Goal: Information Seeking & Learning: Understand process/instructions

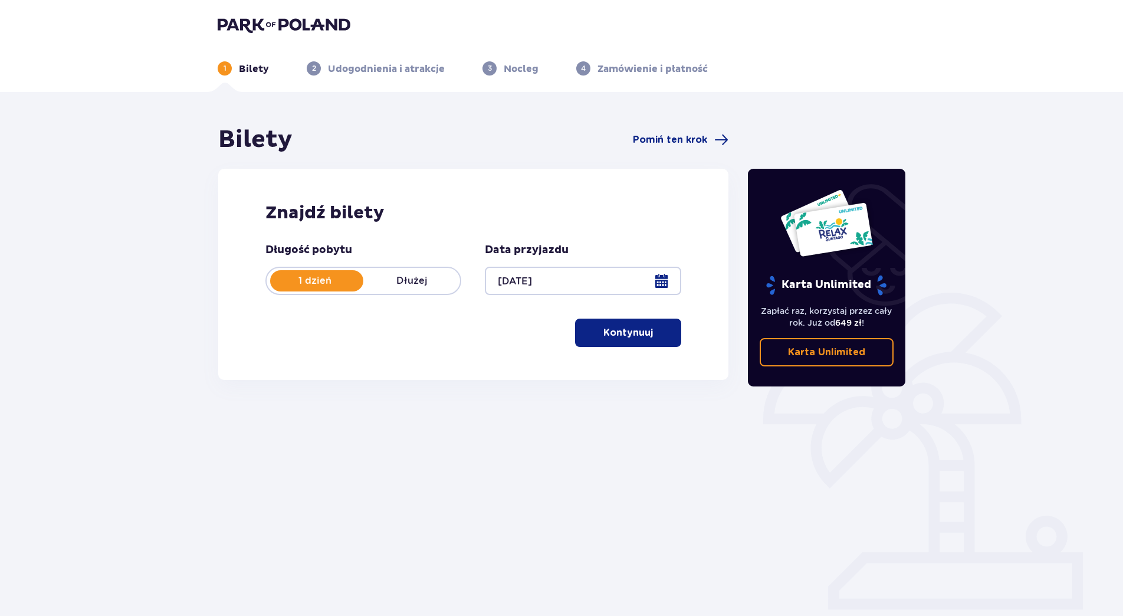
click at [618, 331] on p "Kontynuuj" at bounding box center [628, 332] width 50 height 13
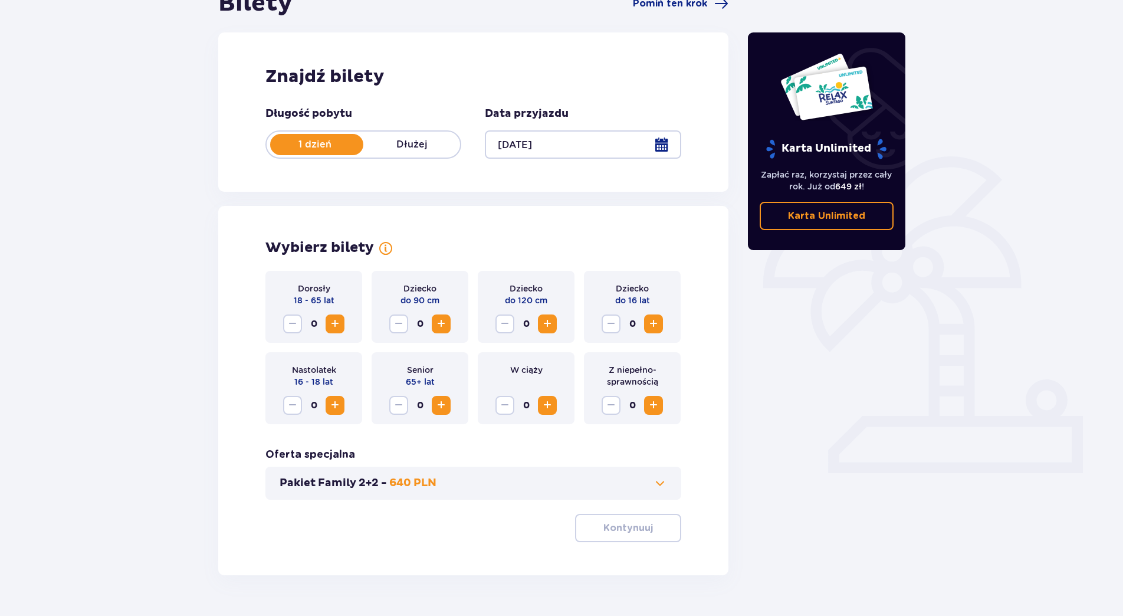
scroll to position [166, 0]
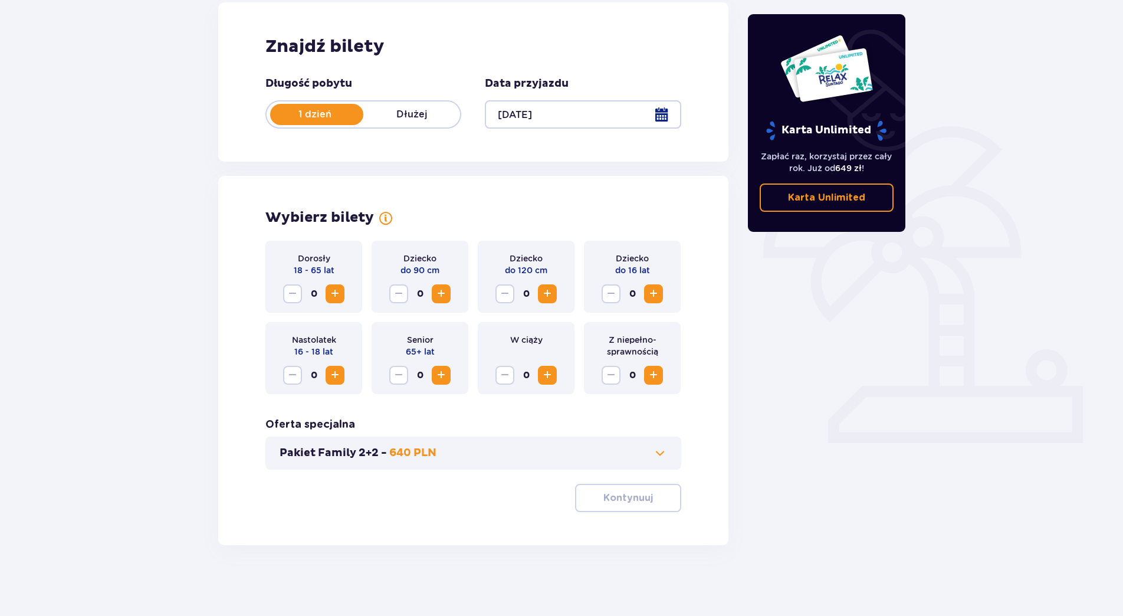
click at [331, 293] on span "Zwiększ" at bounding box center [335, 294] width 14 height 14
click at [328, 292] on span "Zwiększ" at bounding box center [335, 294] width 14 height 14
click at [656, 292] on span "Zwiększ" at bounding box center [653, 294] width 14 height 14
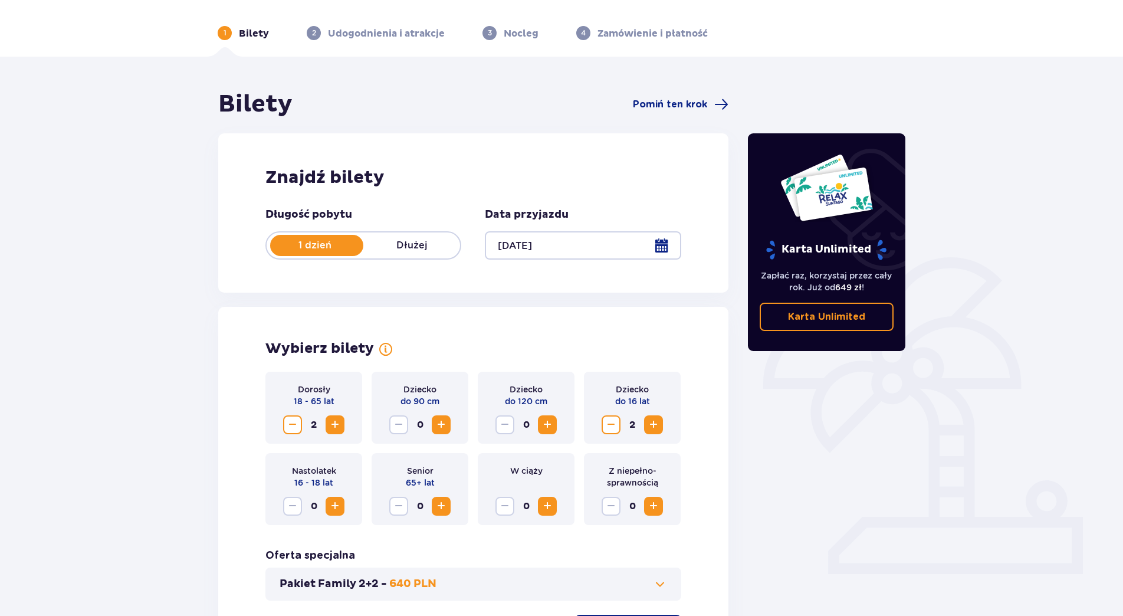
scroll to position [0, 0]
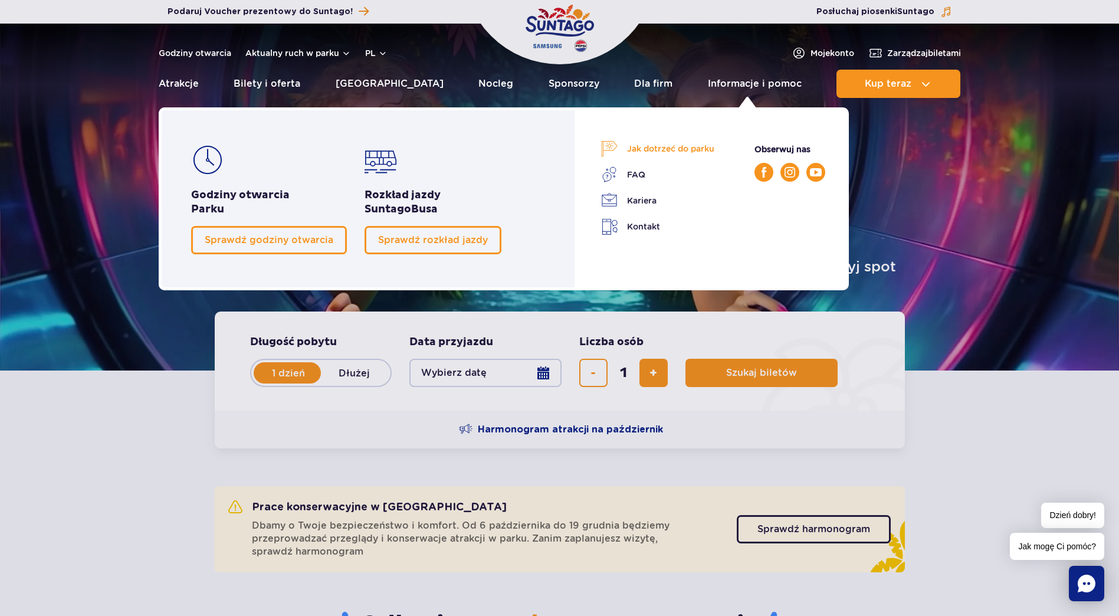
click at [667, 152] on link "Jak dotrzeć do parku" at bounding box center [657, 148] width 113 height 17
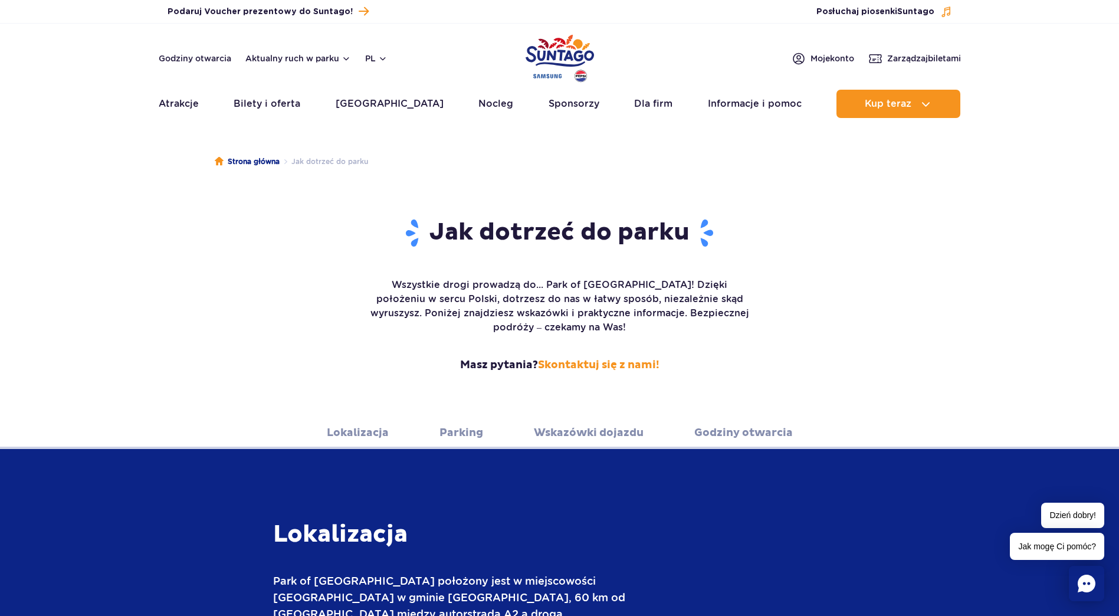
click at [591, 416] on link "Wskazówki dojazdu" at bounding box center [589, 432] width 110 height 32
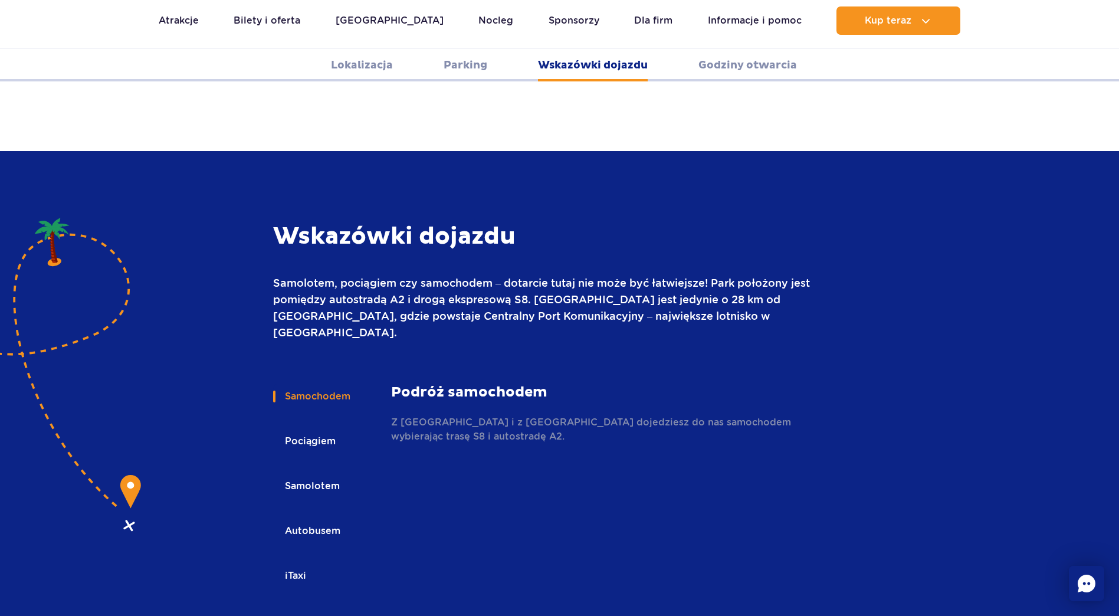
scroll to position [1570, 0]
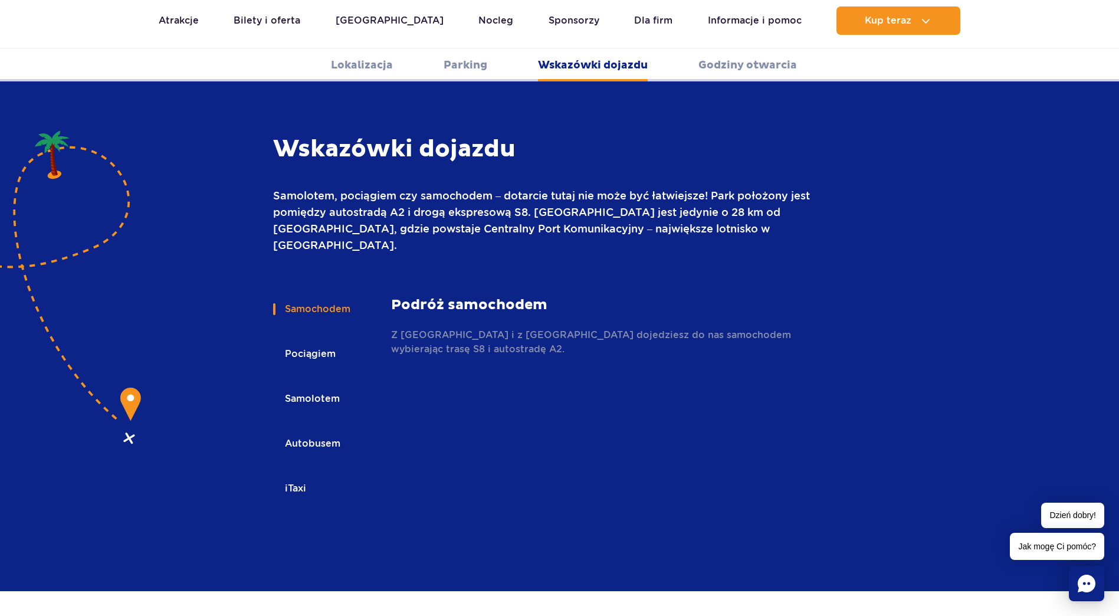
click at [296, 341] on button "Pociągiem" at bounding box center [309, 354] width 73 height 26
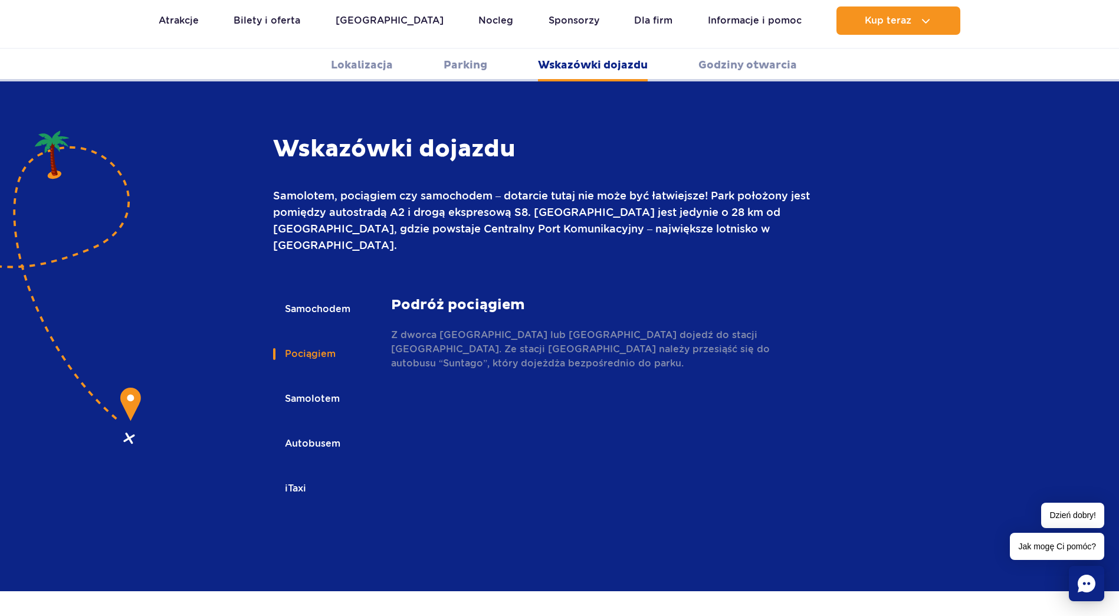
click at [293, 475] on button "iTaxi" at bounding box center [294, 488] width 43 height 26
click at [436, 366] on p "Sprawdź szczegóły" at bounding box center [437, 373] width 93 height 14
click at [329, 431] on button "Autobusem" at bounding box center [311, 444] width 77 height 26
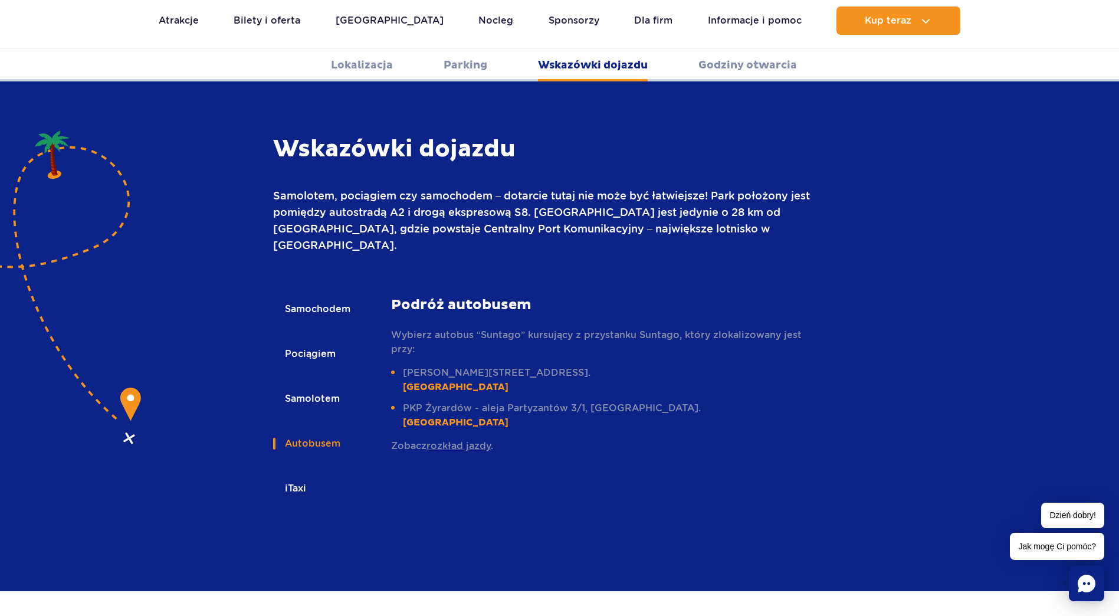
click at [309, 386] on button "Samolotem" at bounding box center [311, 399] width 77 height 26
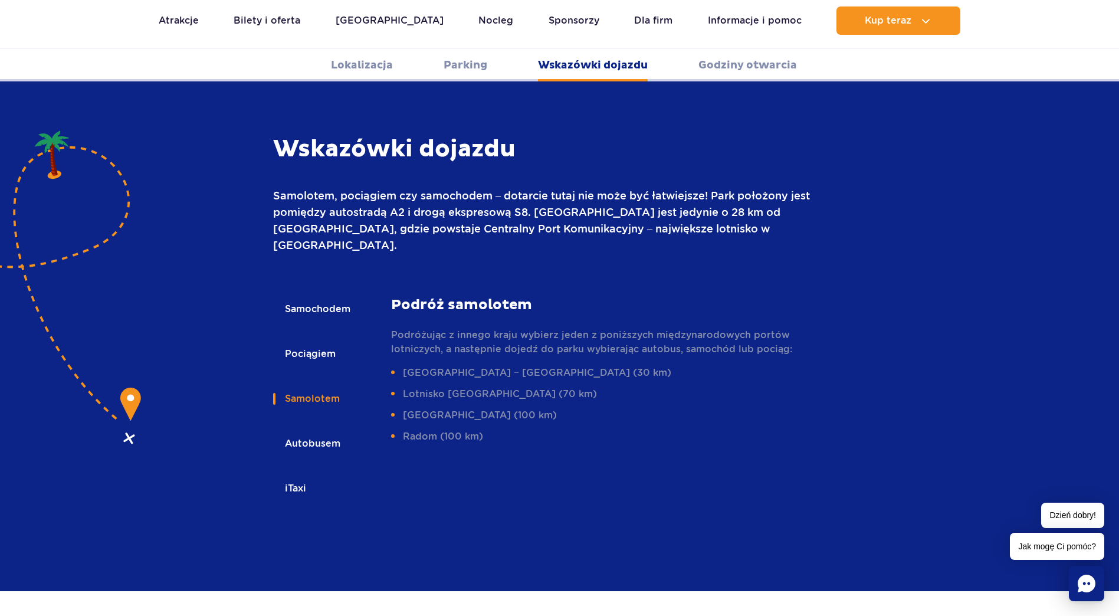
click at [307, 341] on button "Pociągiem" at bounding box center [309, 354] width 73 height 26
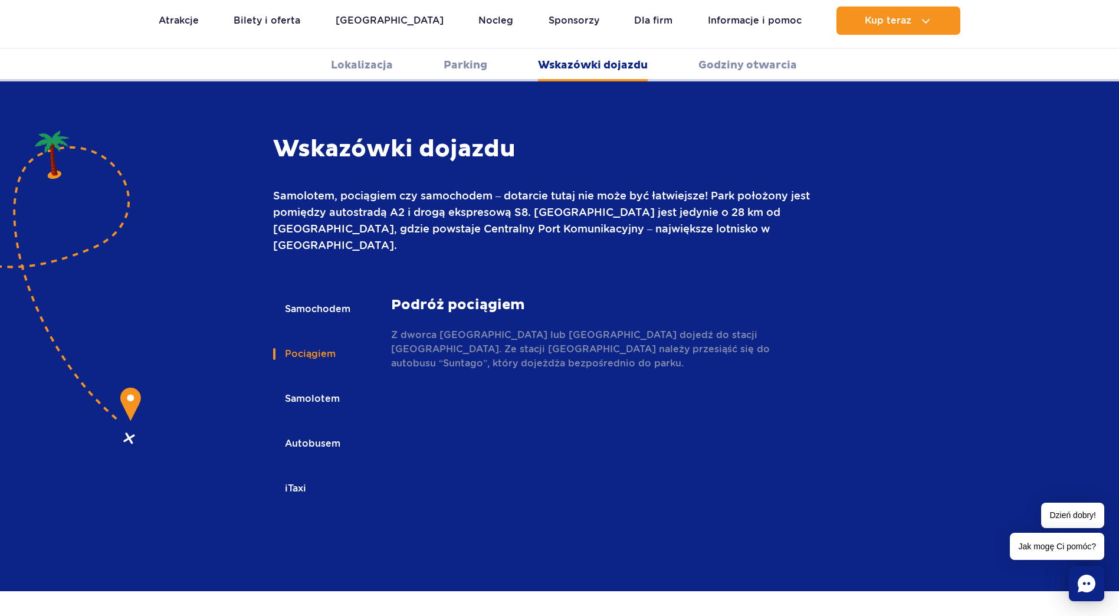
click at [326, 386] on button "Samolotem" at bounding box center [311, 399] width 77 height 26
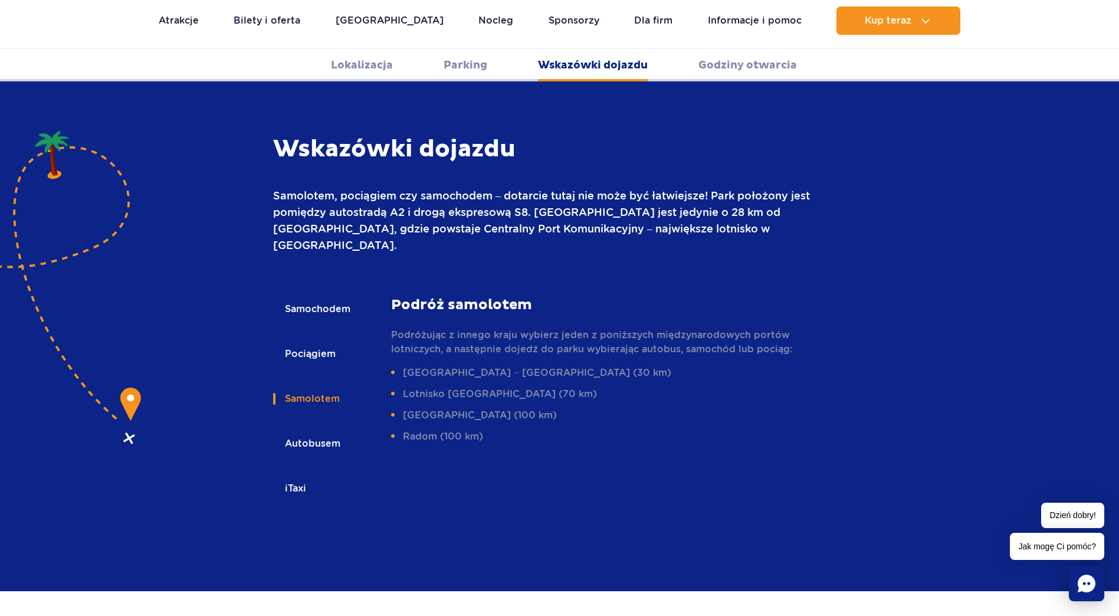
click at [324, 341] on button "Pociągiem" at bounding box center [309, 354] width 73 height 26
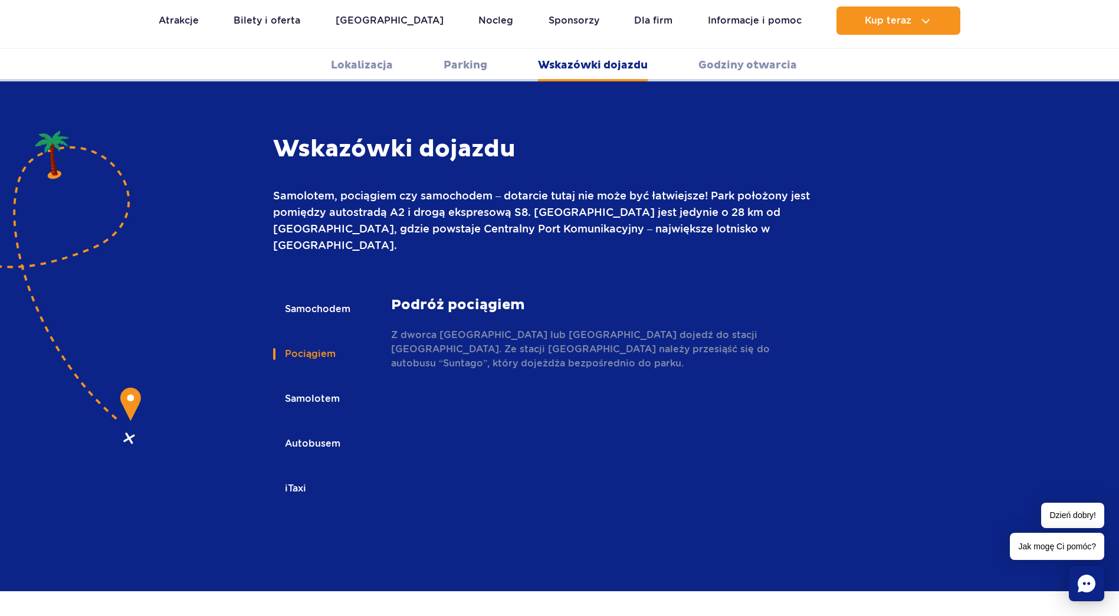
click at [476, 71] on link "Parking" at bounding box center [466, 65] width 44 height 32
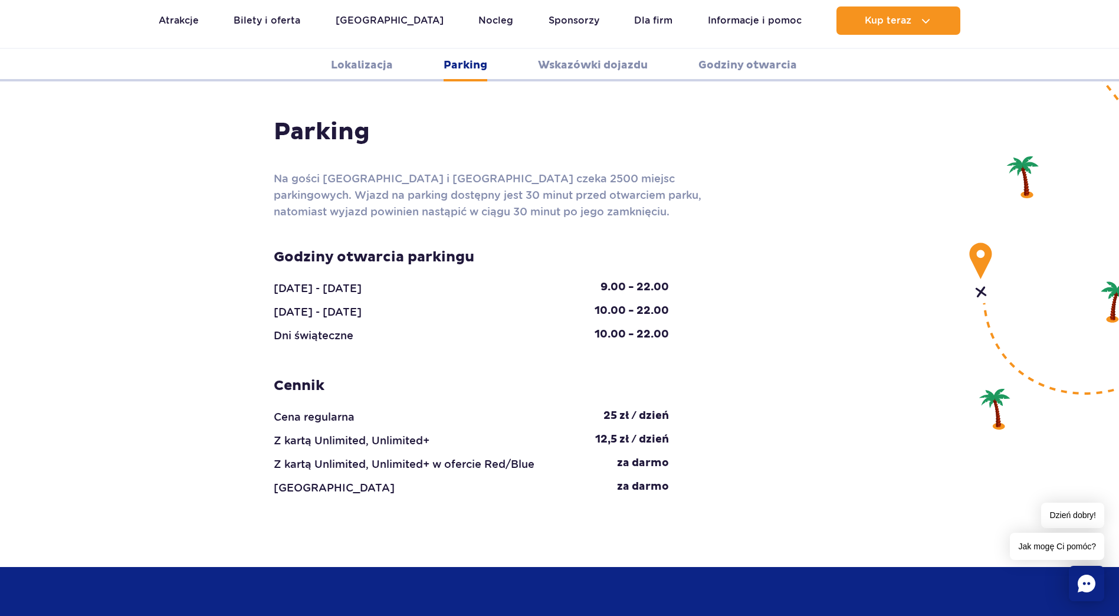
scroll to position [1051, 0]
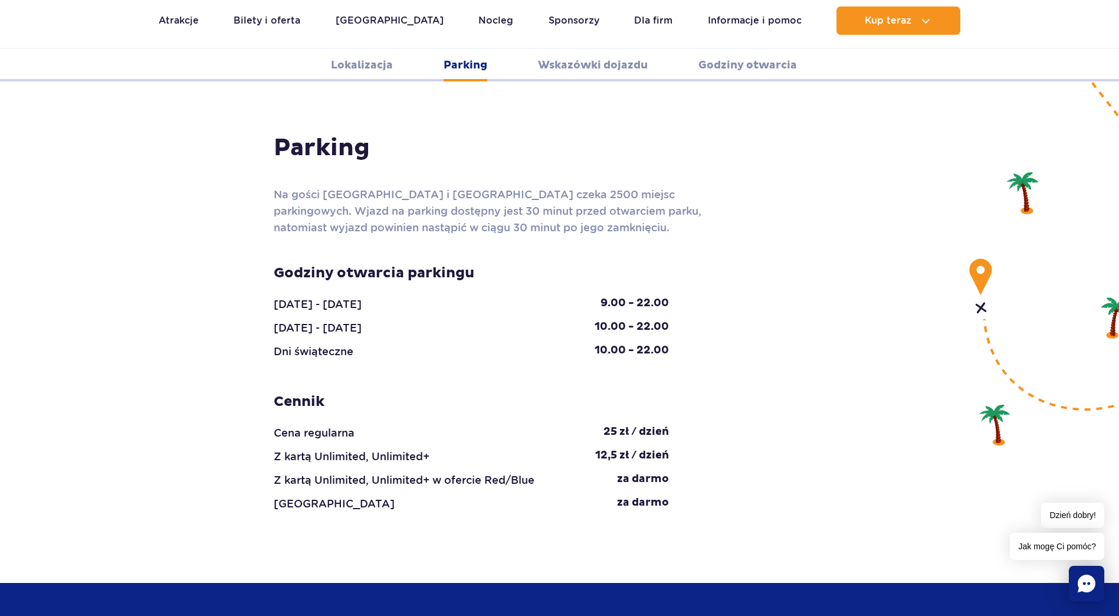
click at [380, 59] on link "Lokalizacja" at bounding box center [362, 65] width 62 height 32
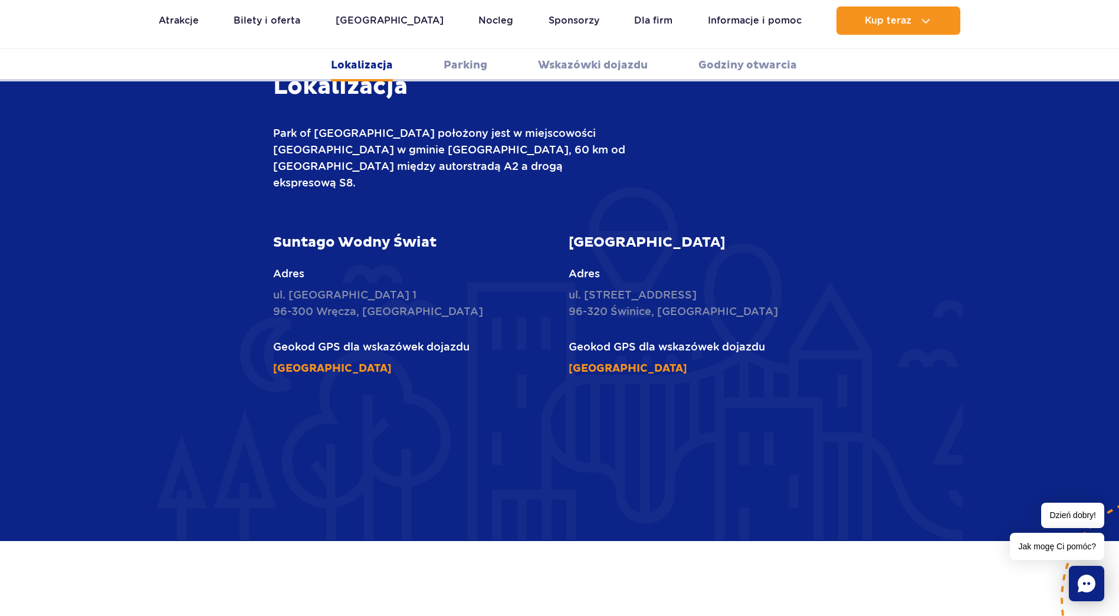
scroll to position [403, 0]
